Goal: Task Accomplishment & Management: Manage account settings

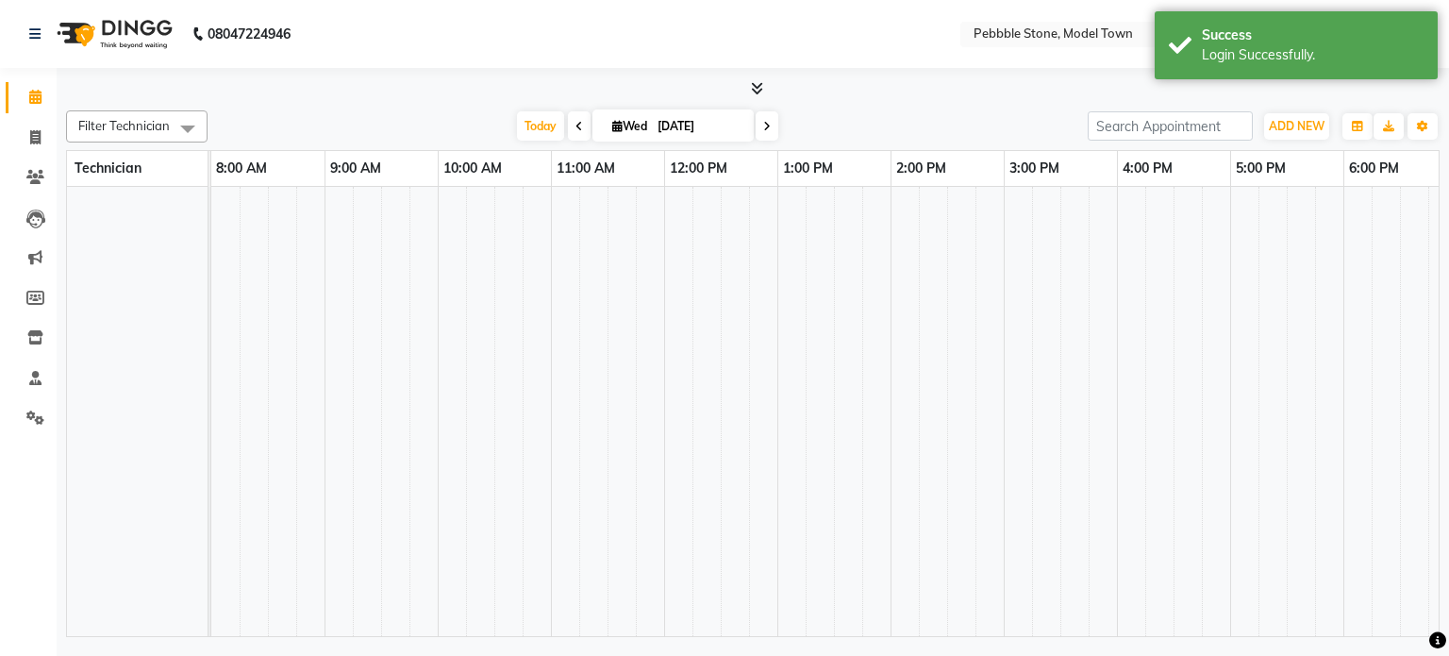
select select "en"
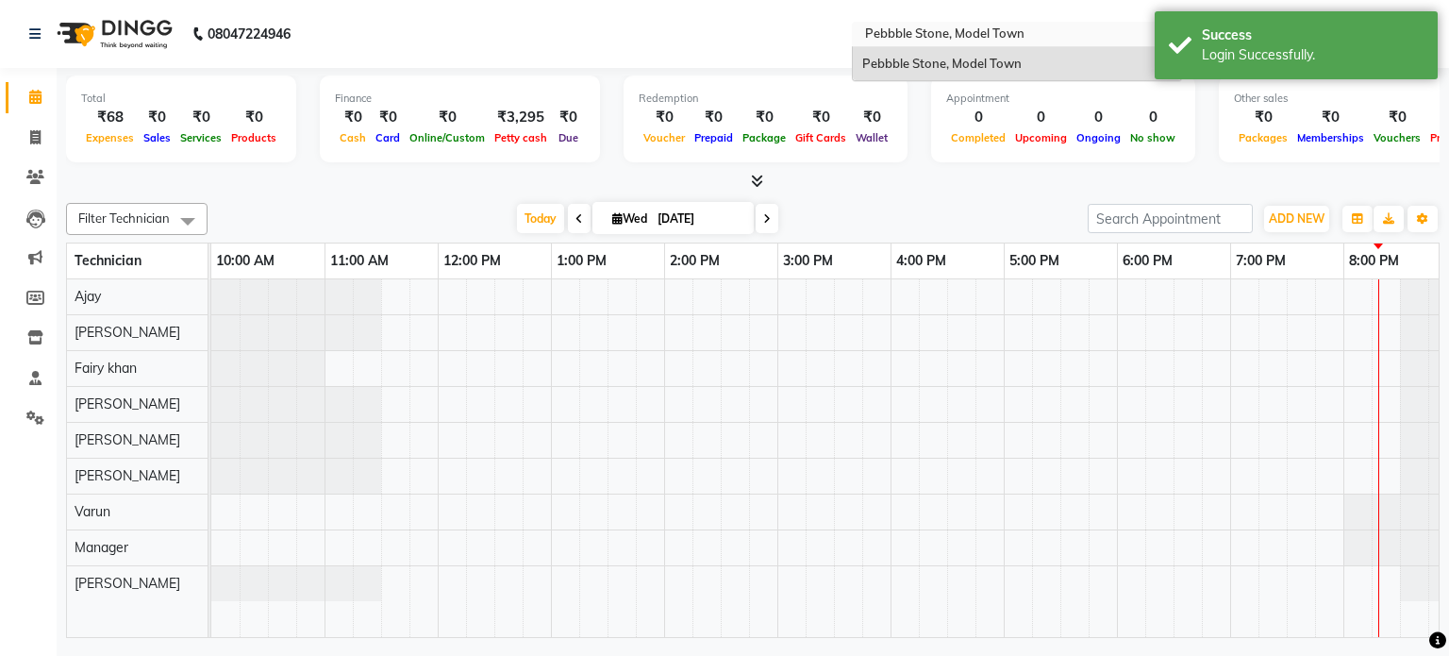
click at [1071, 24] on div "Select Location × Pebbble Stone, [GEOGRAPHIC_DATA]" at bounding box center [1017, 34] width 330 height 25
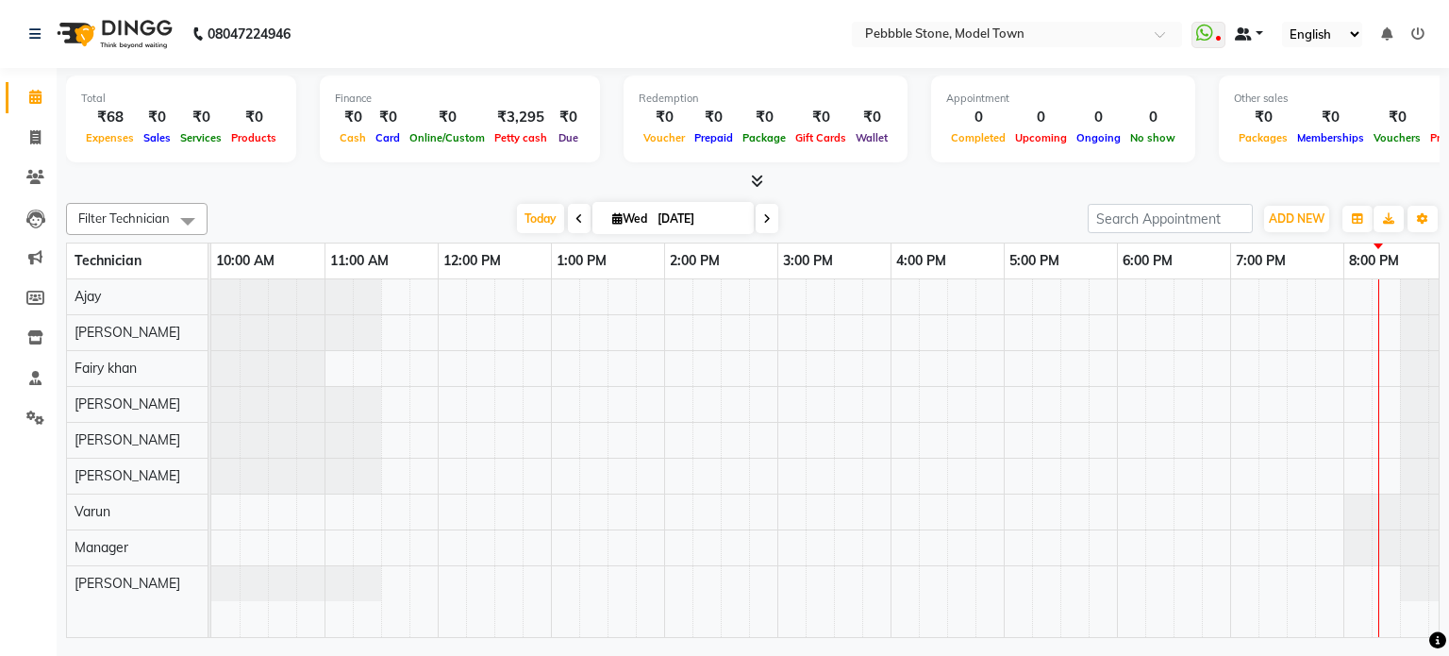
click at [1257, 37] on link at bounding box center [1249, 35] width 28 height 20
click at [1355, 31] on select "English ENGLISH Español العربية मराठी हिंदी ગુજરાતી தமிழ் 中文" at bounding box center [1322, 34] width 80 height 25
click at [30, 412] on icon at bounding box center [35, 417] width 18 height 14
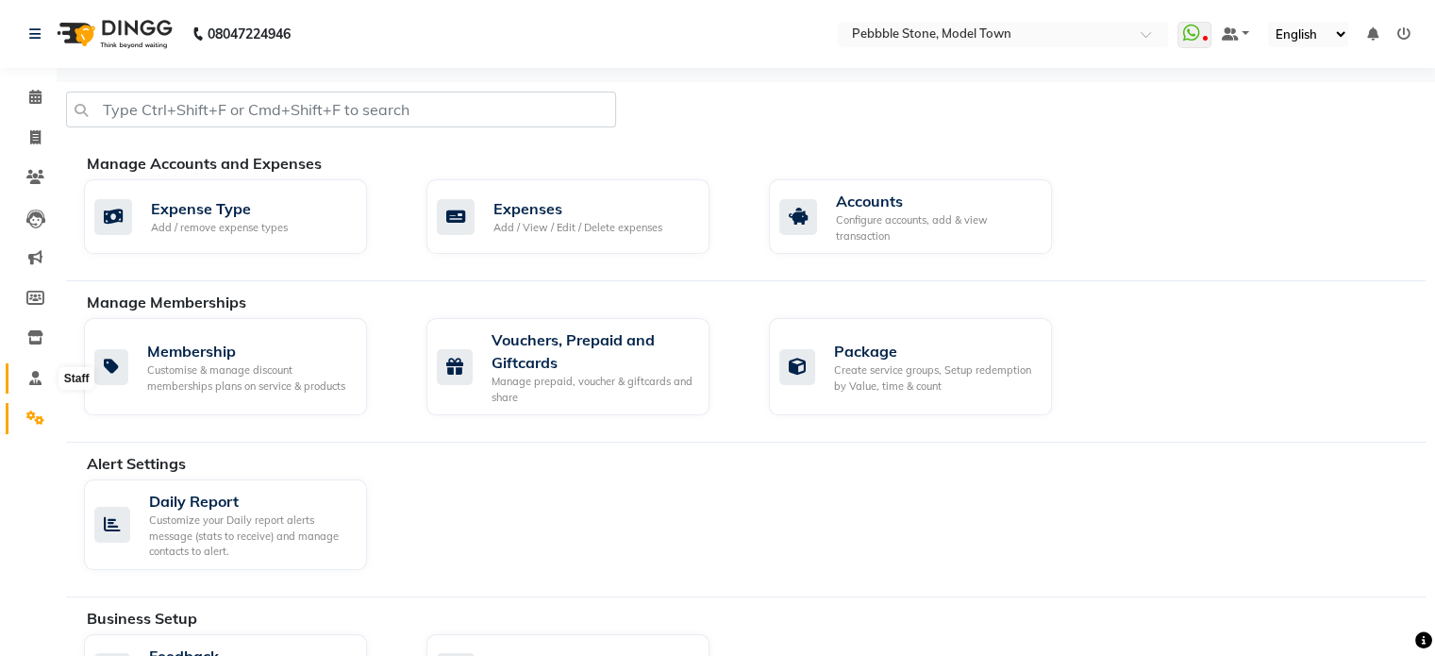
click at [35, 376] on icon at bounding box center [35, 378] width 12 height 14
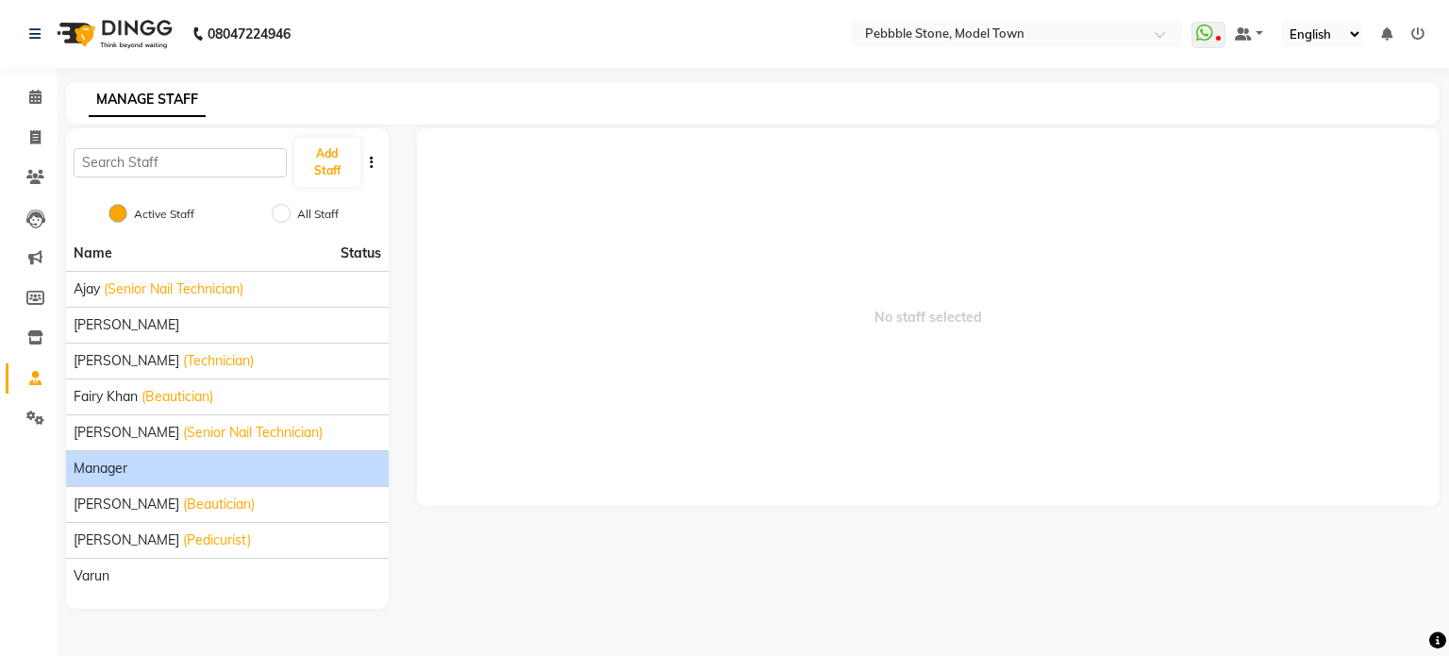
click at [103, 459] on span "Manager" at bounding box center [101, 468] width 54 height 20
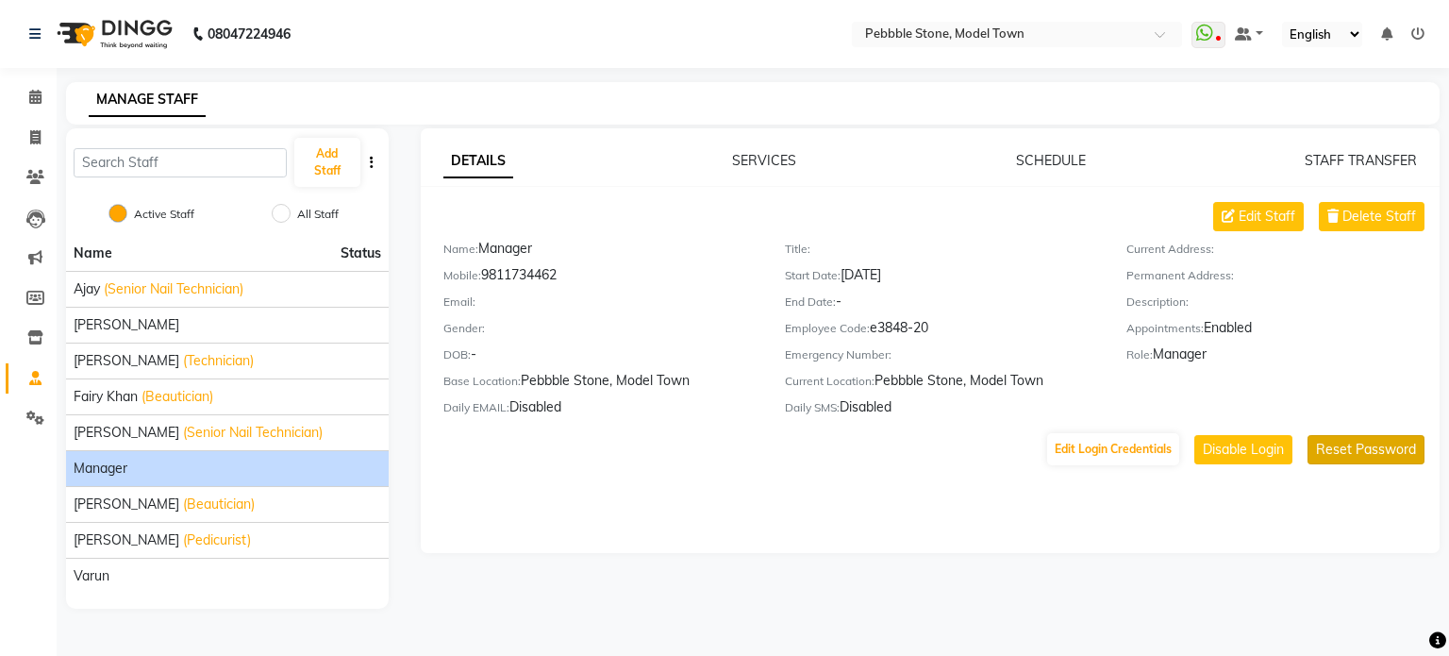
click at [1334, 464] on button "Reset Password" at bounding box center [1366, 449] width 117 height 29
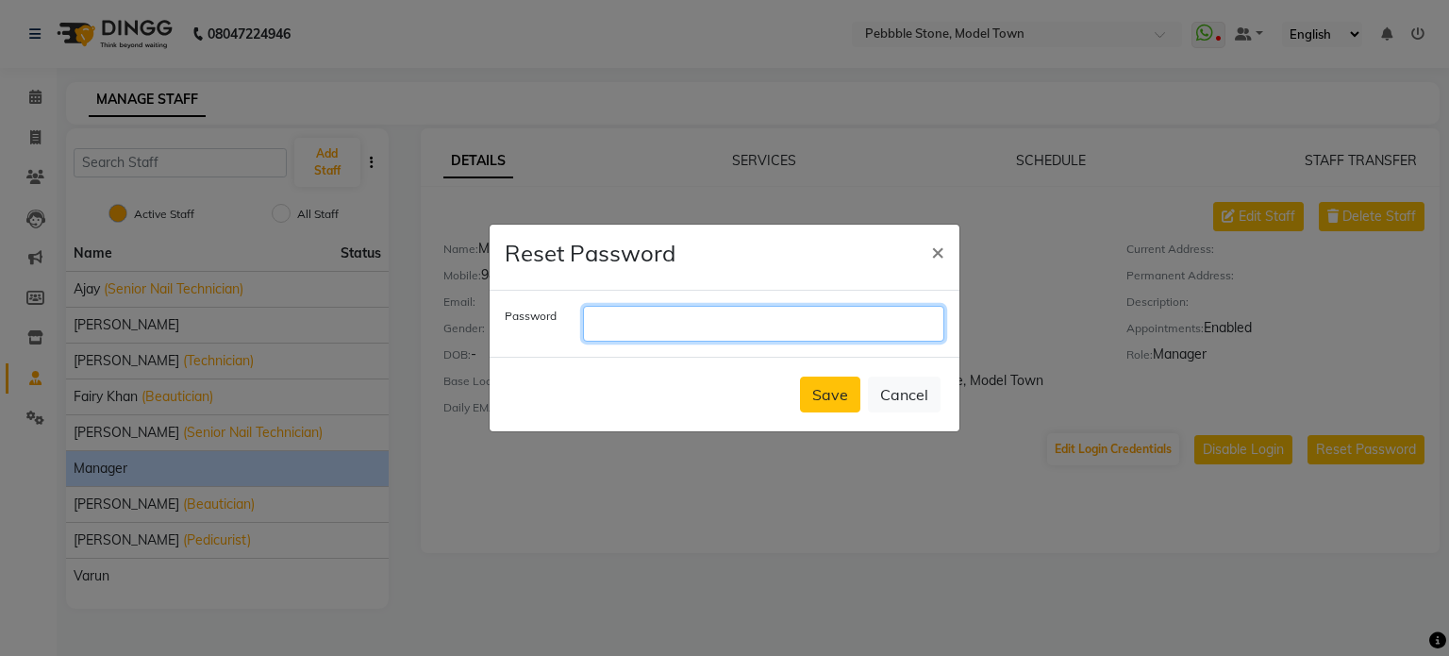
click at [666, 308] on input "text" at bounding box center [763, 324] width 361 height 36
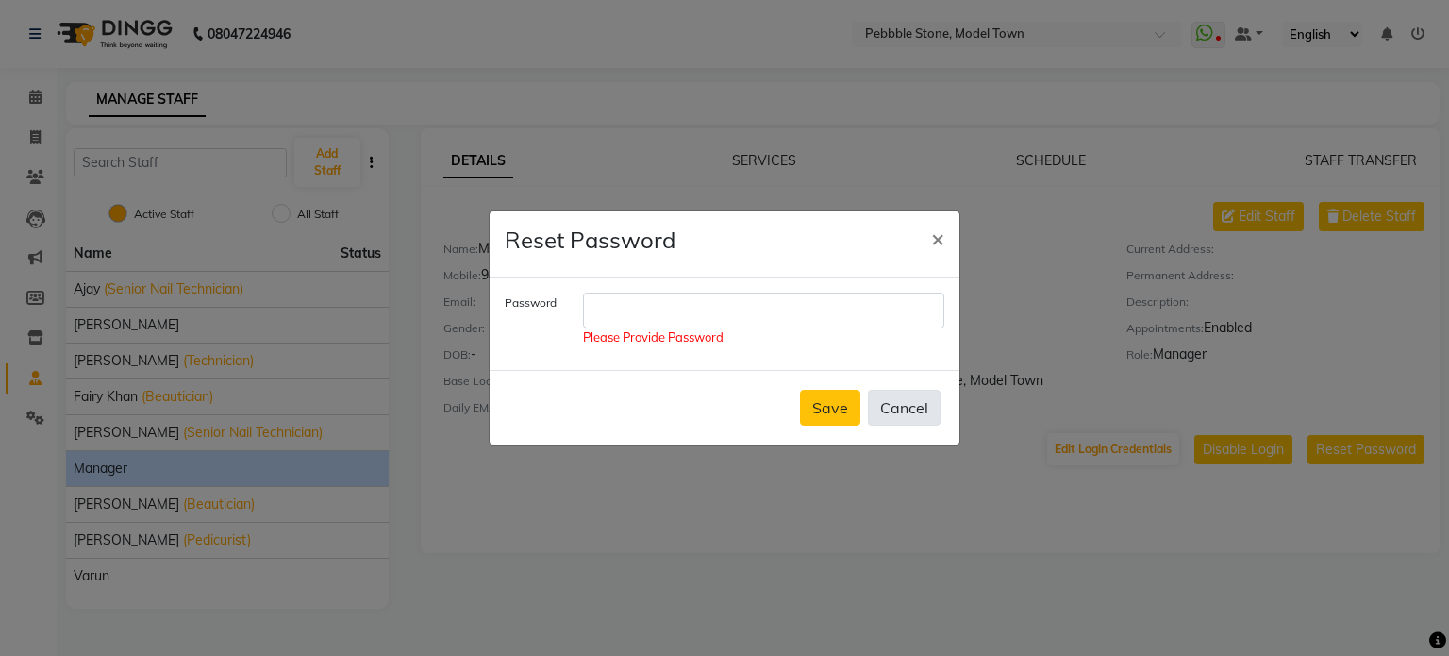
click at [913, 387] on div "Save Cancel" at bounding box center [725, 407] width 470 height 75
click at [905, 425] on div "Save Cancel" at bounding box center [725, 407] width 470 height 75
click at [904, 405] on button "Cancel" at bounding box center [904, 408] width 73 height 36
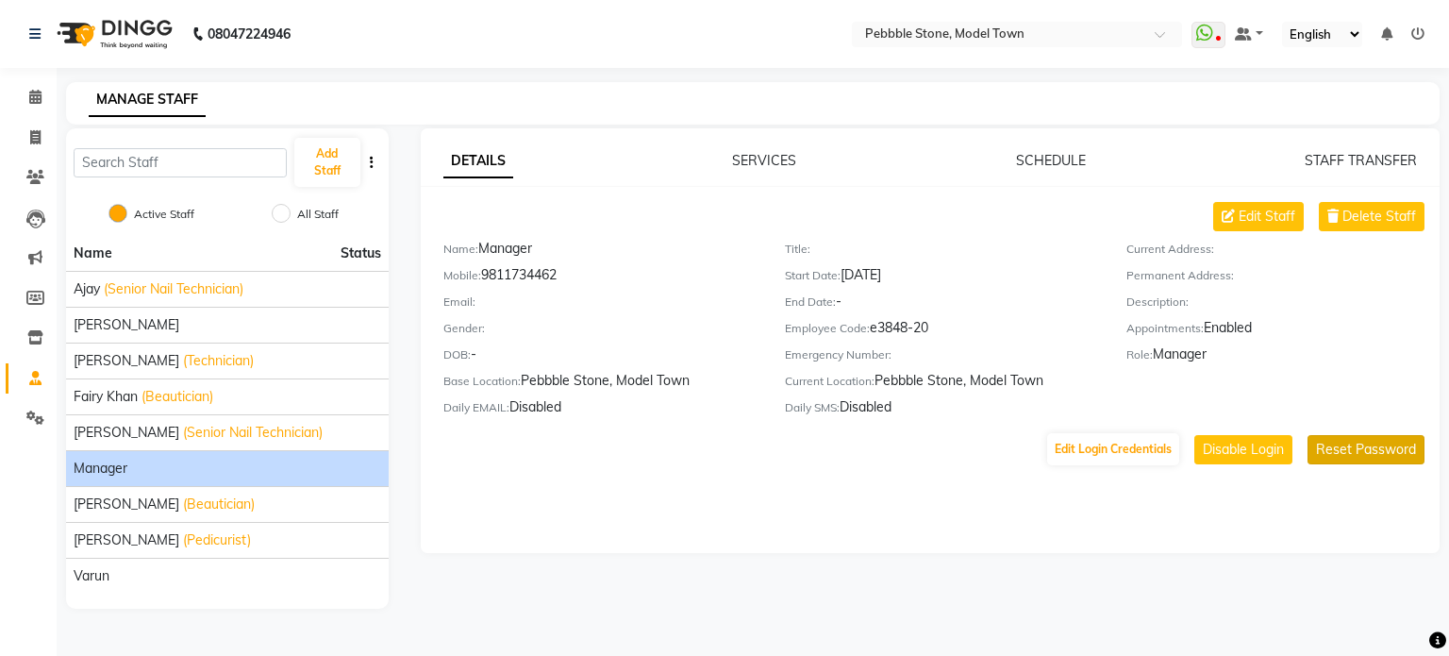
click at [1358, 461] on button "Reset Password" at bounding box center [1366, 449] width 117 height 29
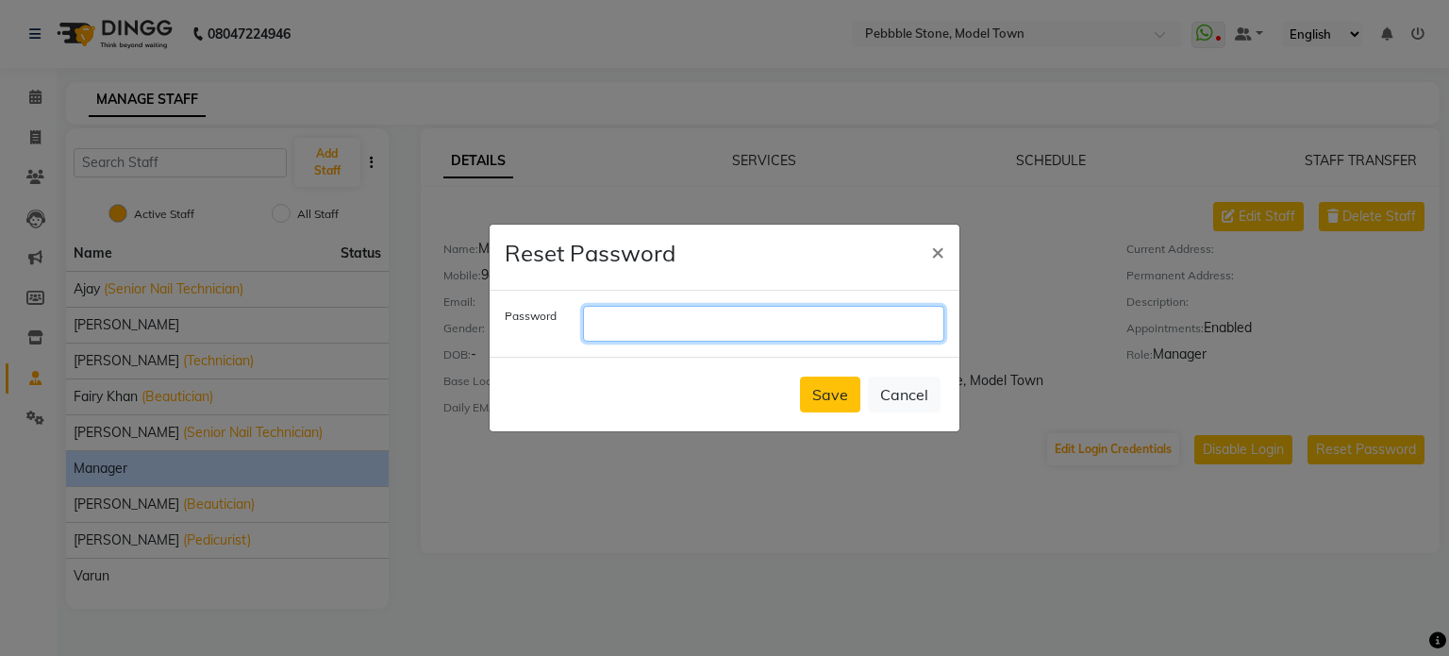
click at [695, 325] on input "text" at bounding box center [763, 324] width 361 height 36
type input "[PERSON_NAME]@123"
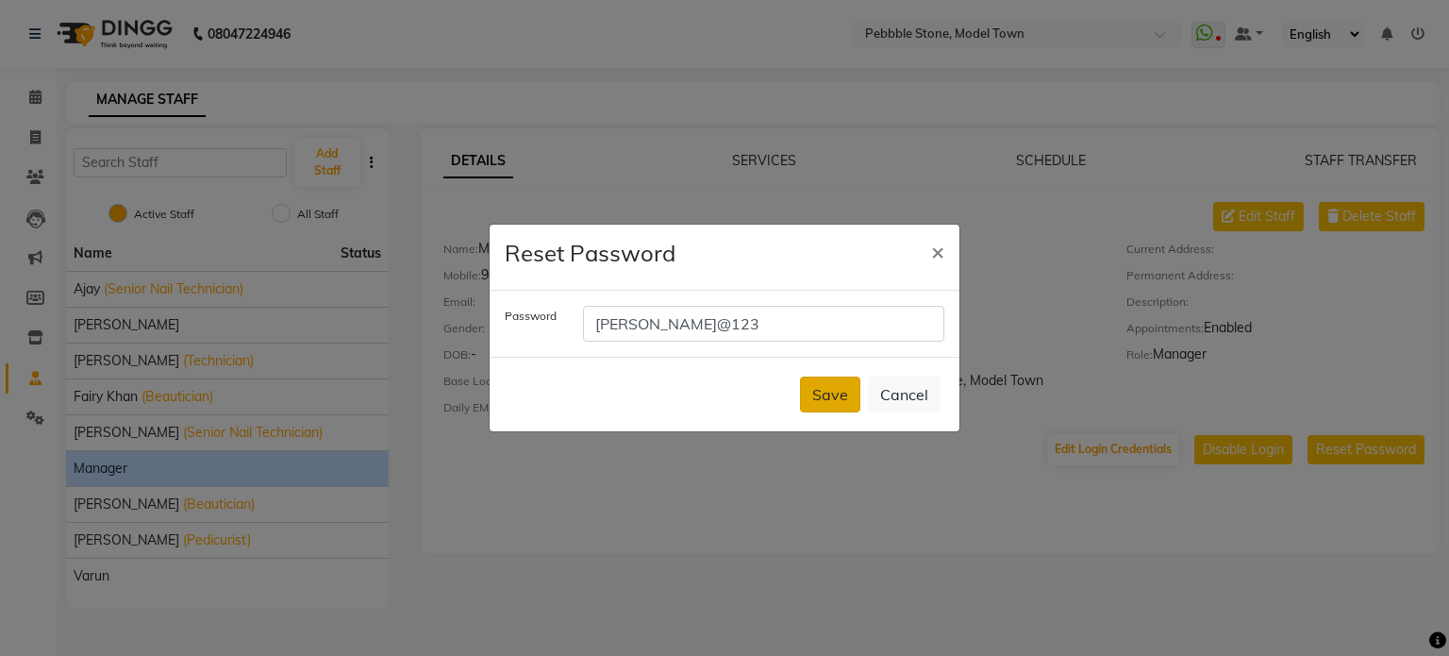
click at [825, 399] on button "Save" at bounding box center [830, 394] width 60 height 36
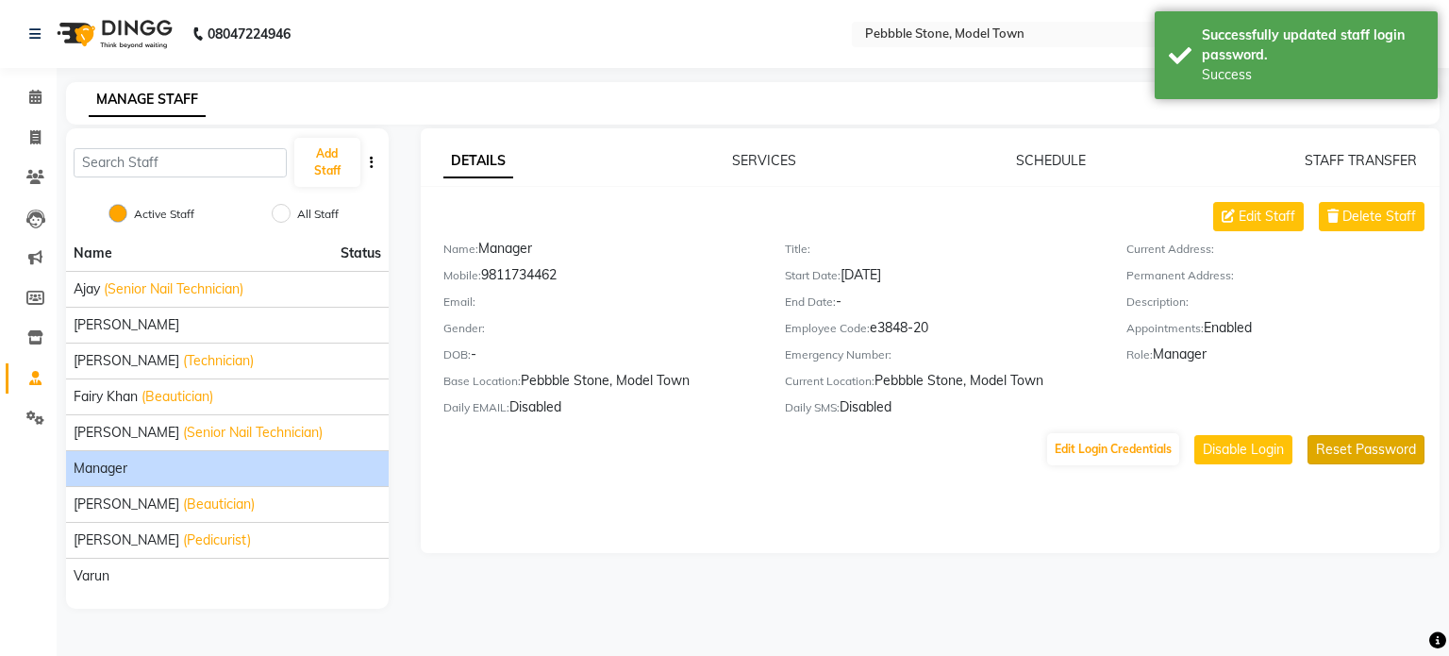
click at [1370, 454] on button "Reset Password" at bounding box center [1366, 449] width 117 height 29
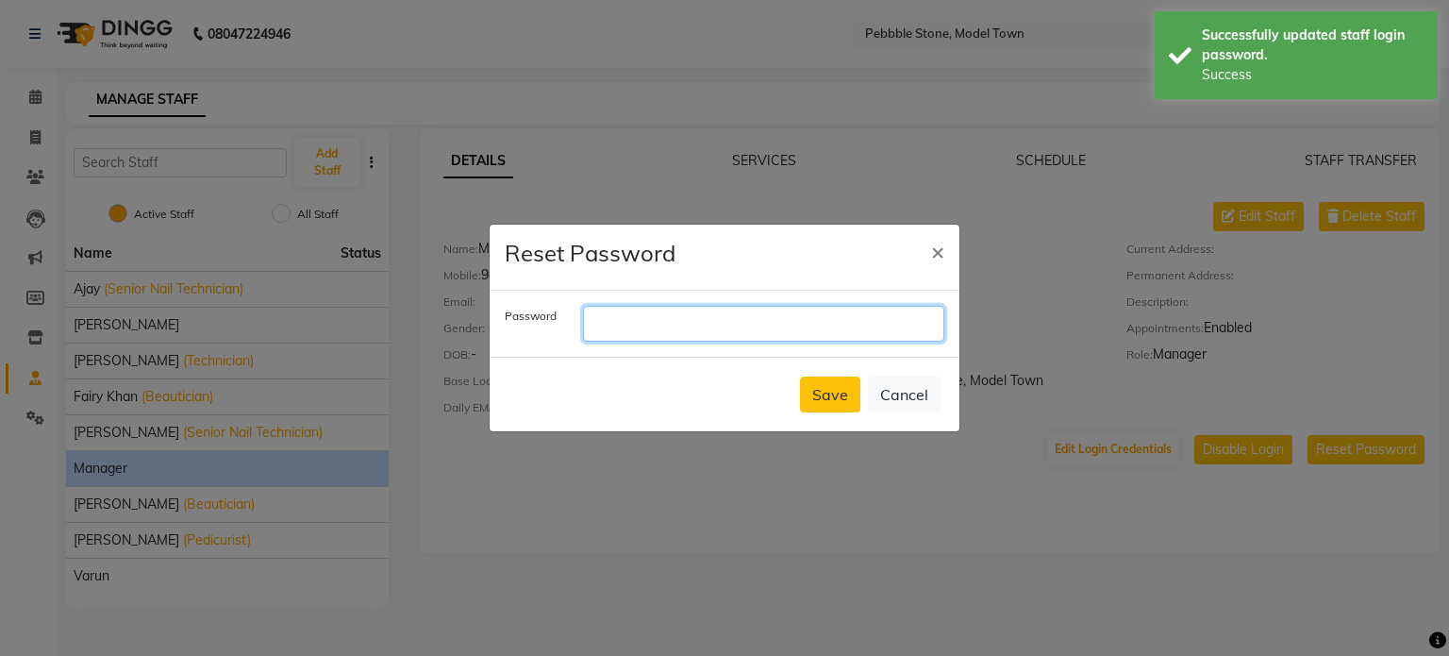
click at [645, 324] on input "text" at bounding box center [763, 324] width 361 height 36
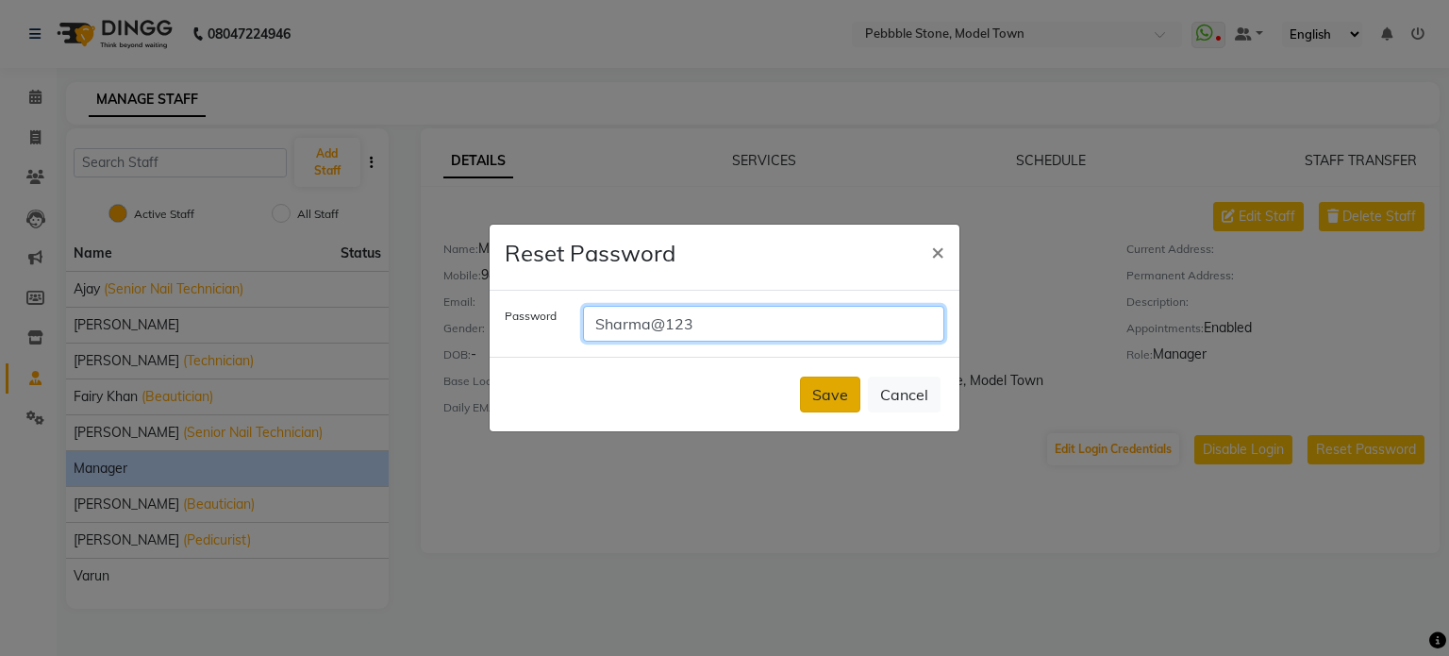
type input "Sharma@123"
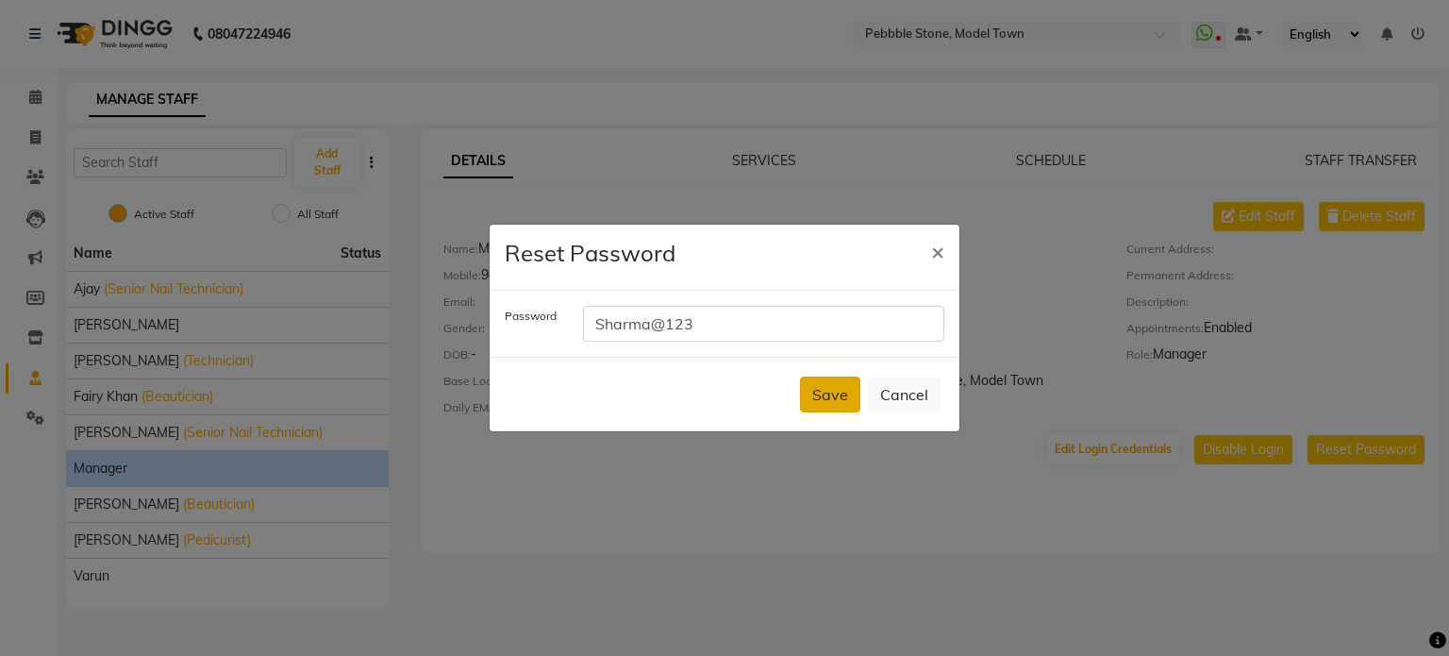
click at [837, 395] on button "Save" at bounding box center [830, 394] width 60 height 36
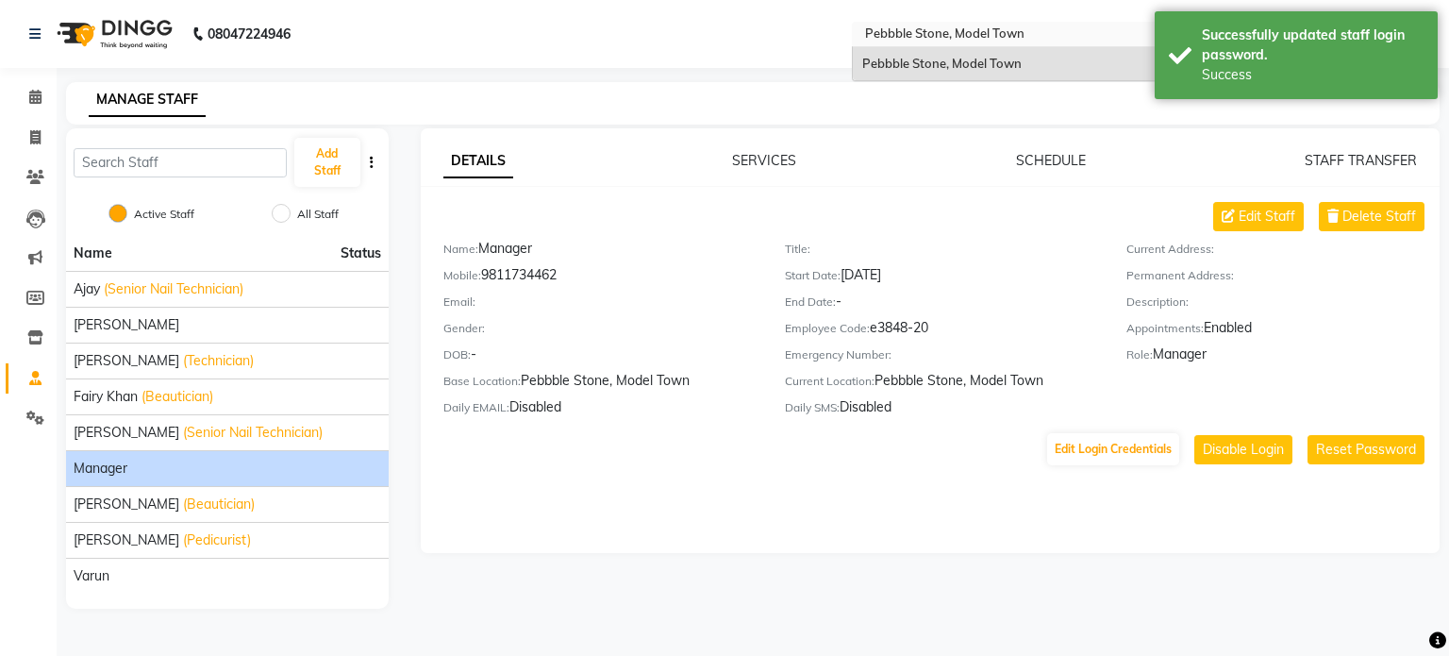
click at [1125, 46] on ng-select "Select Location × Pebbble Stone, Model Town Pebbble Stone, [GEOGRAPHIC_DATA]" at bounding box center [1017, 34] width 330 height 25
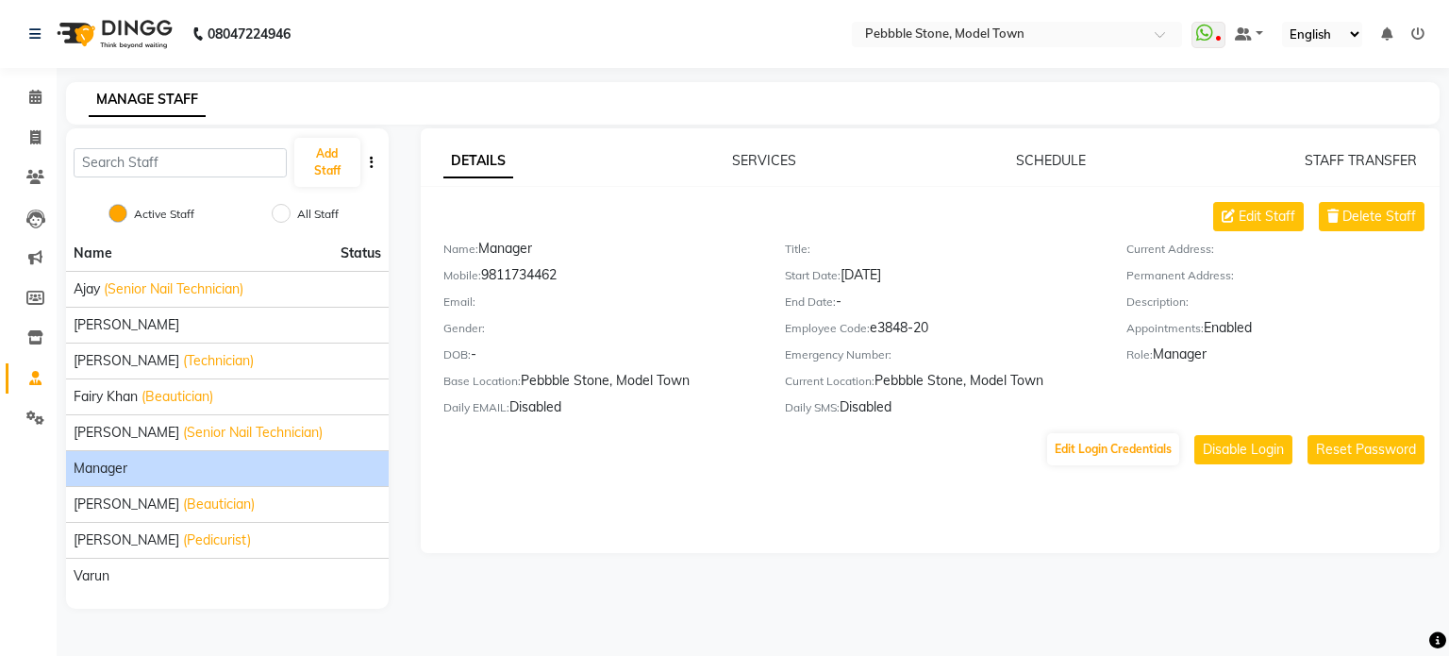
click at [1424, 34] on icon at bounding box center [1417, 33] width 13 height 13
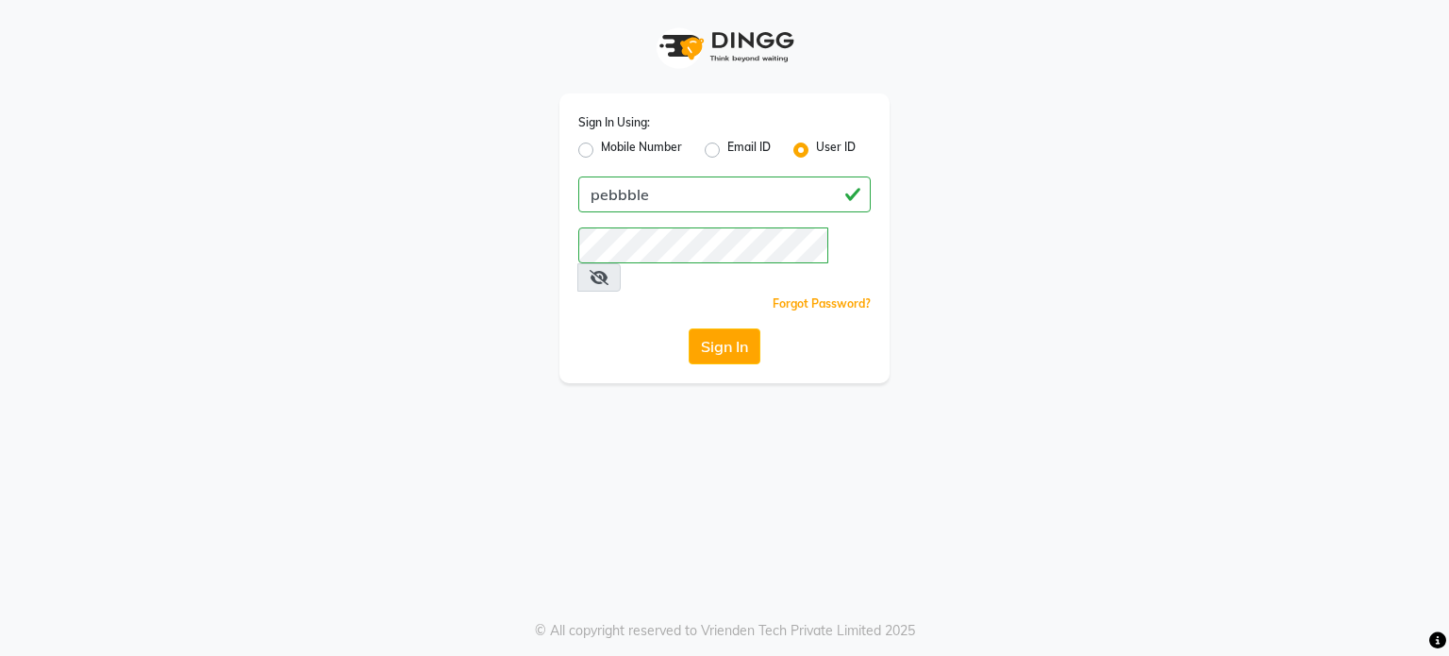
click at [601, 149] on label "Mobile Number" at bounding box center [641, 150] width 81 height 23
click at [601, 149] on input "Mobile Number" at bounding box center [607, 145] width 12 height 12
radio input "true"
radio input "false"
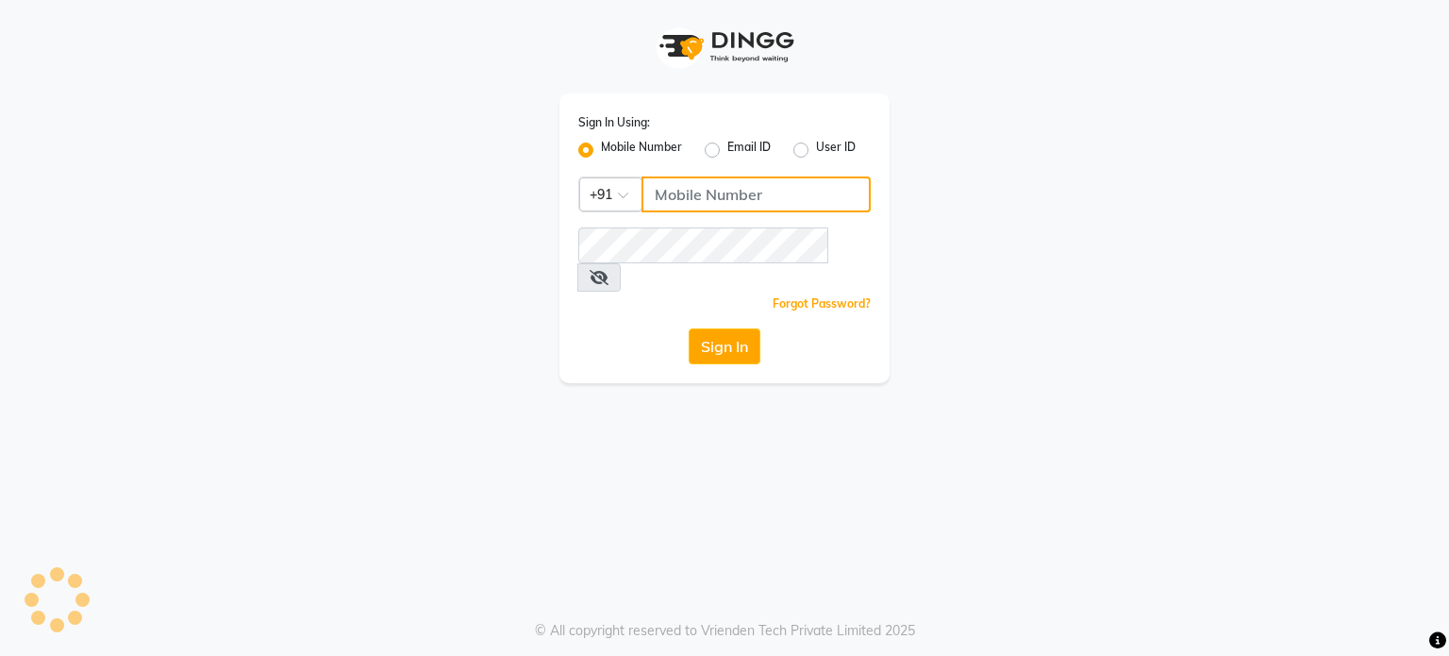
click at [698, 192] on input "Username" at bounding box center [756, 194] width 229 height 36
type input "9811734462"
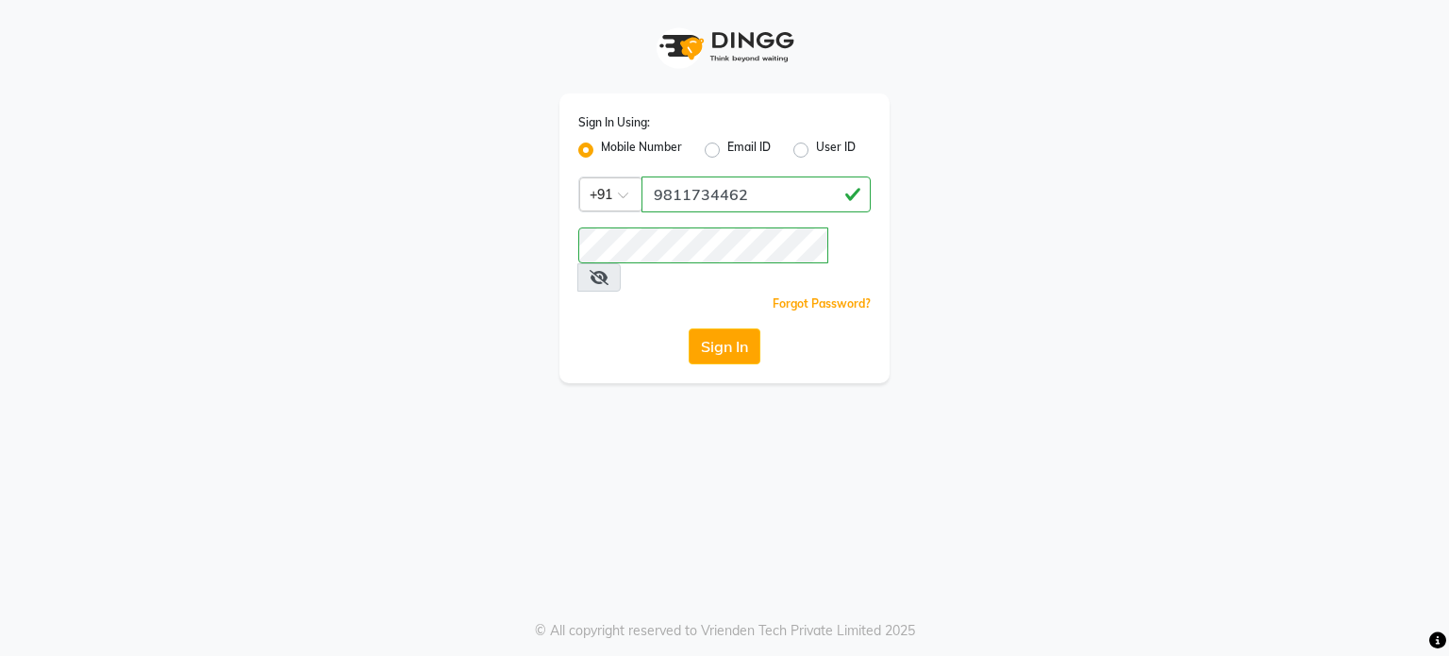
click at [618, 297] on div "Sign In Using: Mobile Number Email ID User ID Country Code × [PHONE_NUMBER] Rem…" at bounding box center [724, 238] width 330 height 290
click at [719, 328] on button "Sign In" at bounding box center [725, 346] width 72 height 36
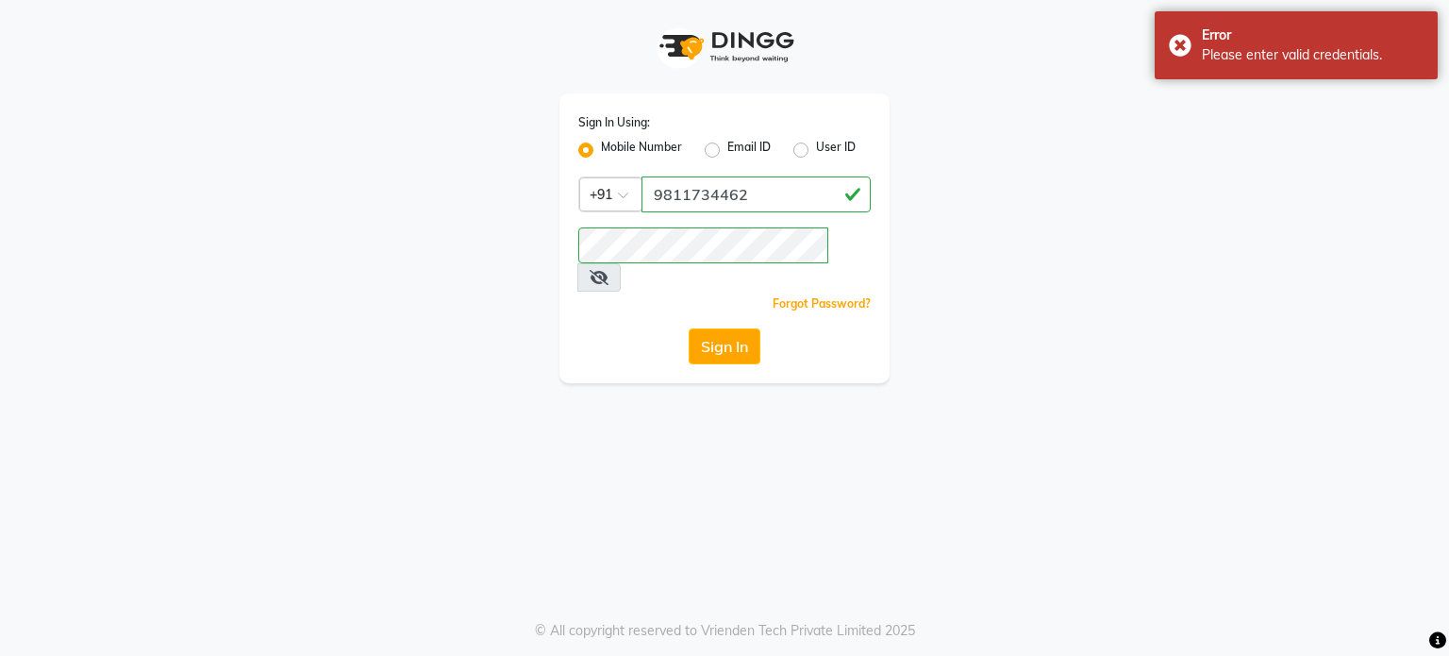
click at [608, 270] on icon at bounding box center [599, 277] width 19 height 15
click at [614, 328] on div "Sign In" at bounding box center [724, 346] width 292 height 36
click at [735, 328] on button "Sign In" at bounding box center [725, 346] width 72 height 36
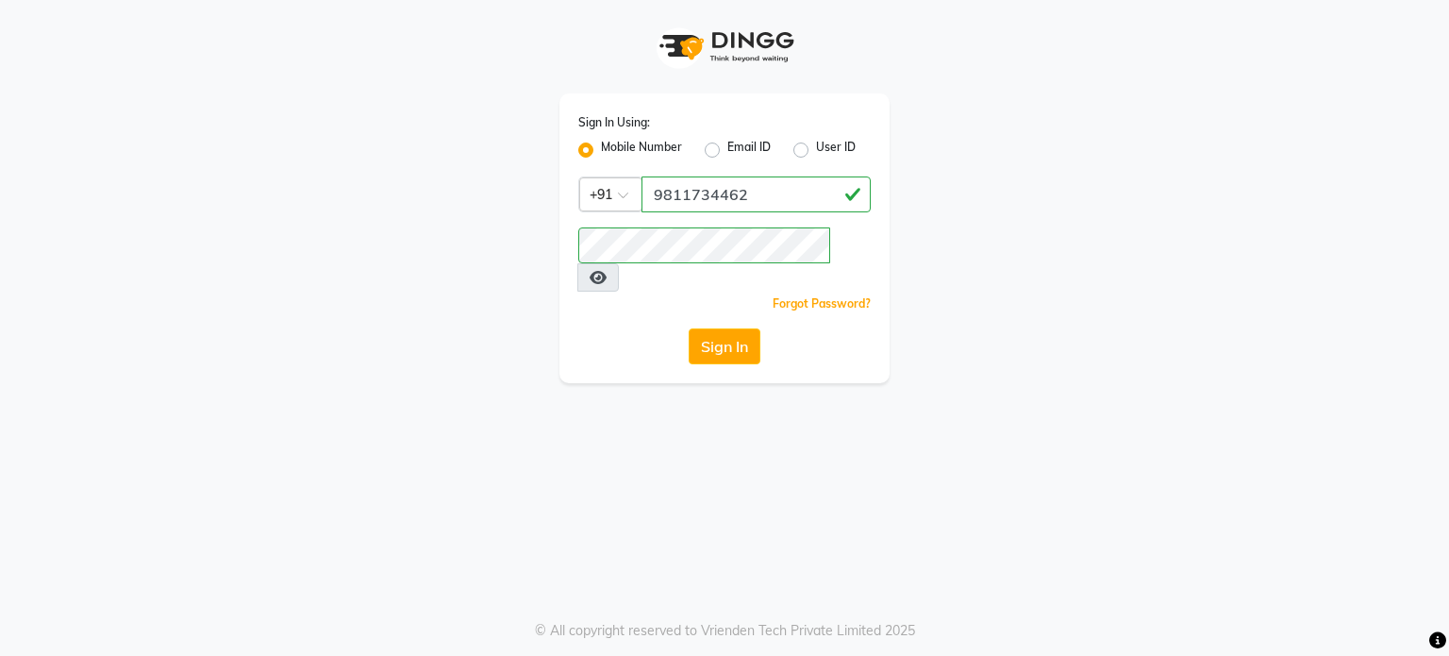
click at [606, 328] on div "Sign In" at bounding box center [724, 346] width 292 height 36
click at [714, 328] on button "Sign In" at bounding box center [725, 346] width 72 height 36
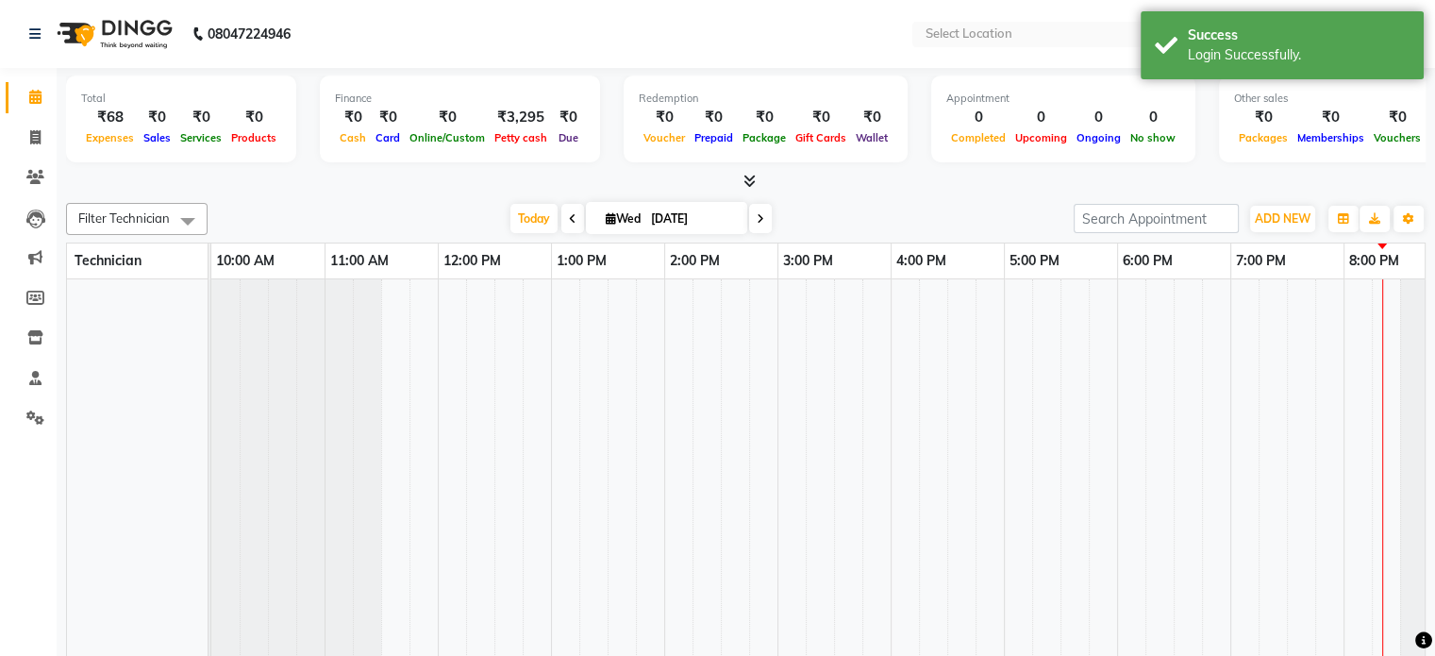
select select "en"
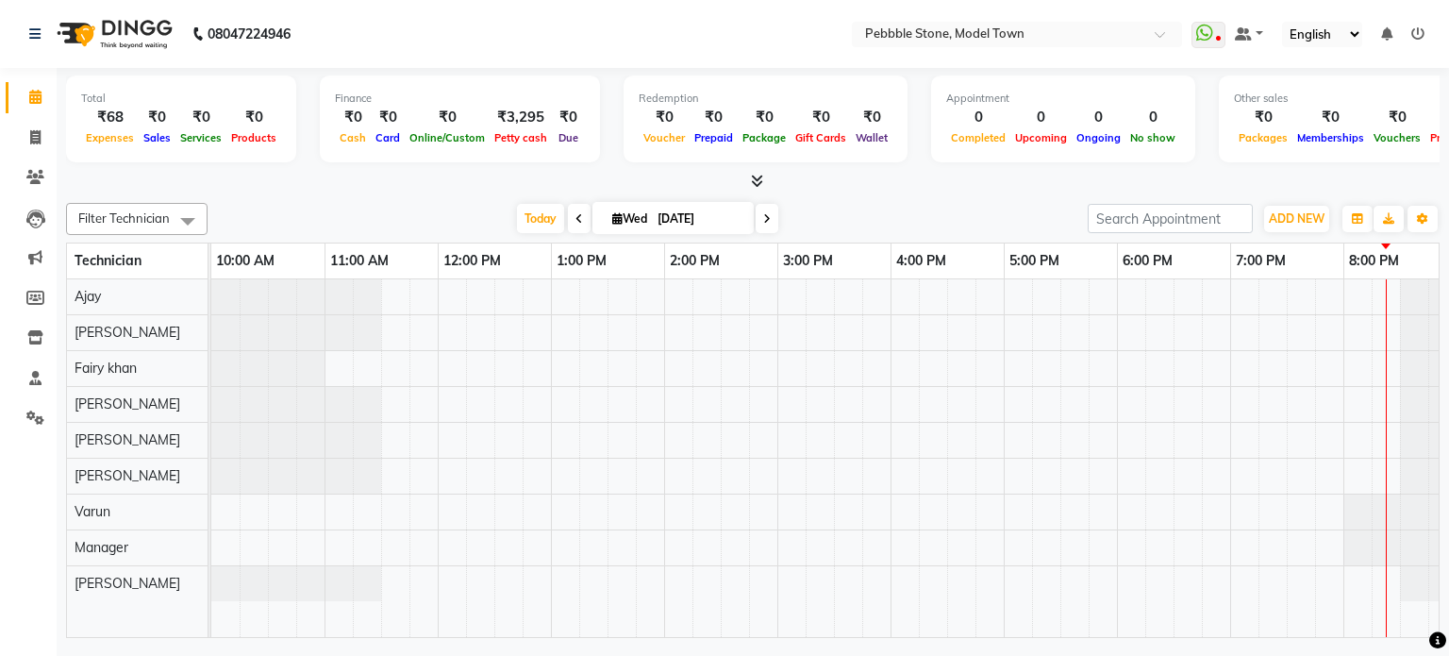
click at [1420, 32] on icon at bounding box center [1417, 33] width 13 height 13
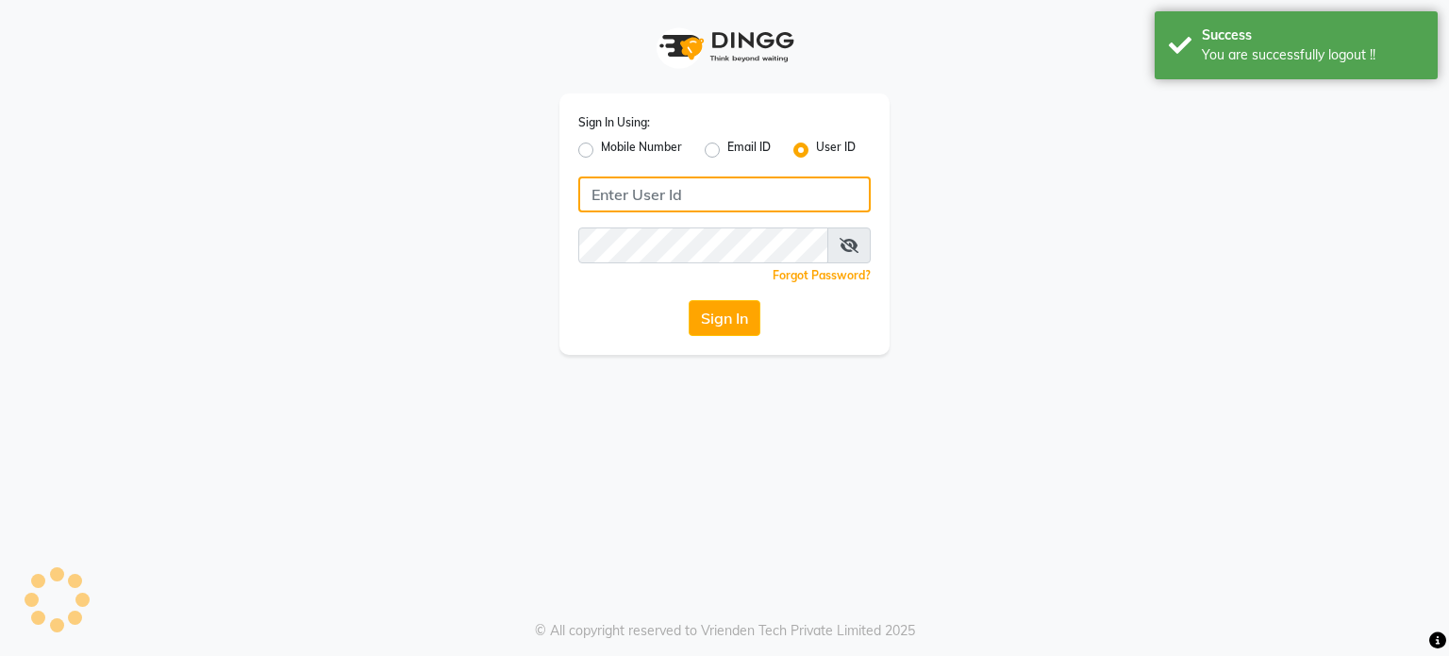
type input "pebbble"
